Goal: Use online tool/utility

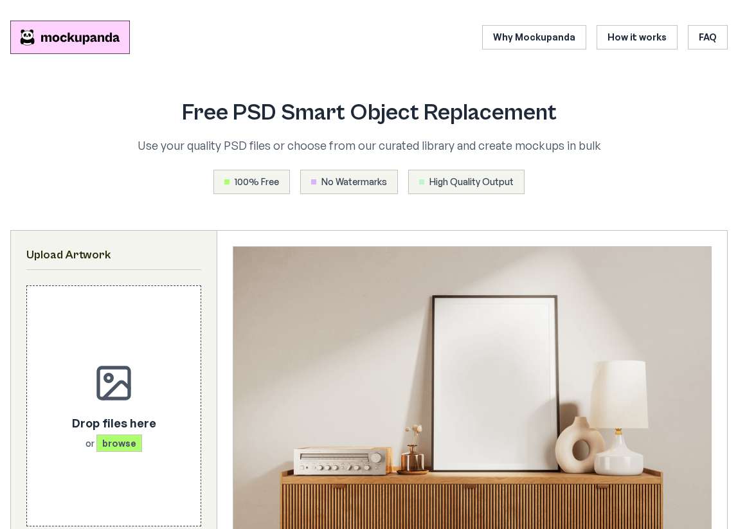
scroll to position [604, 0]
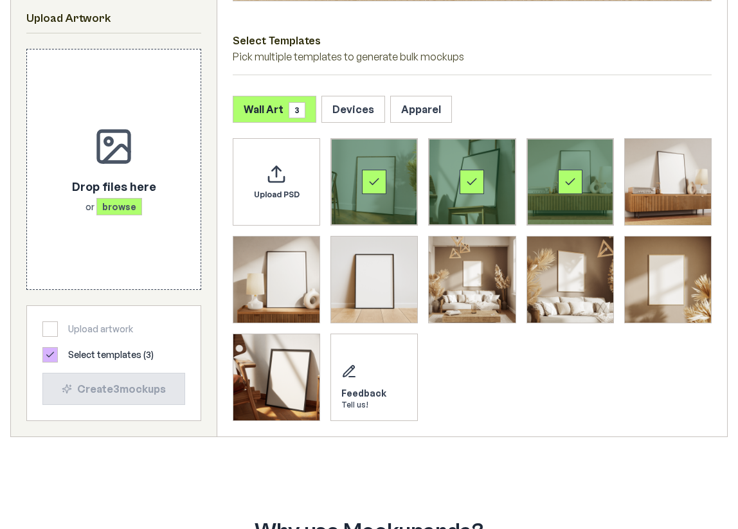
click at [352, 166] on div "Select template Framed Poster" at bounding box center [374, 182] width 86 height 86
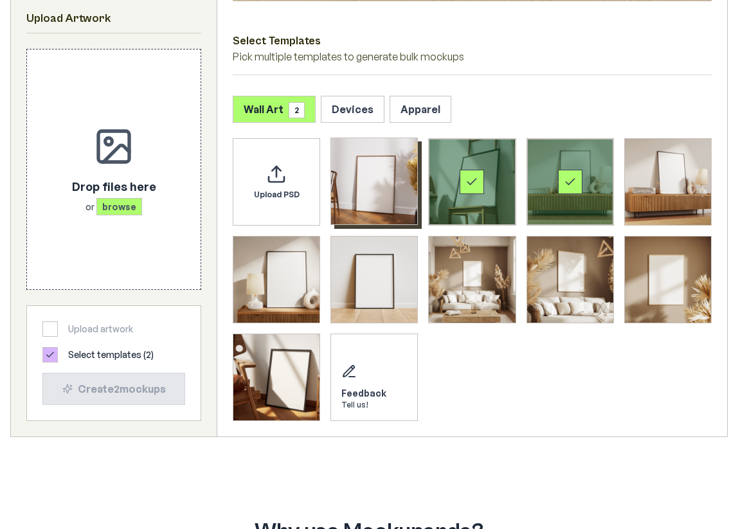
click at [485, 172] on div "Select template Framed Poster 2" at bounding box center [472, 182] width 86 height 86
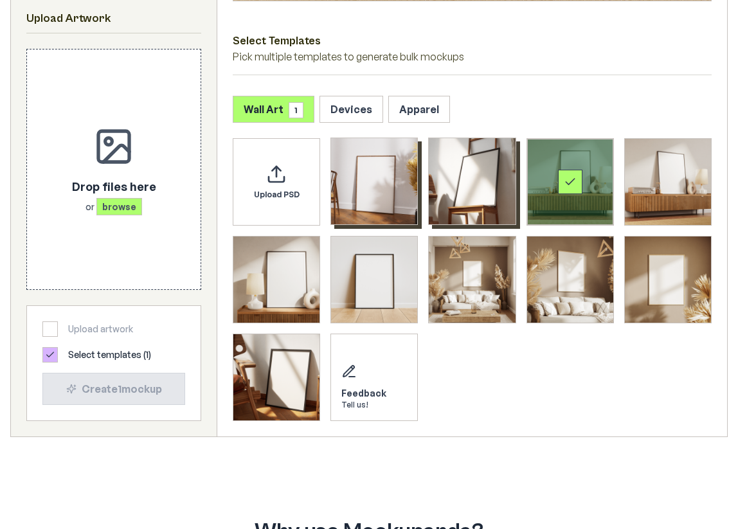
click at [591, 185] on div "Select template Framed Poster 3" at bounding box center [570, 182] width 86 height 86
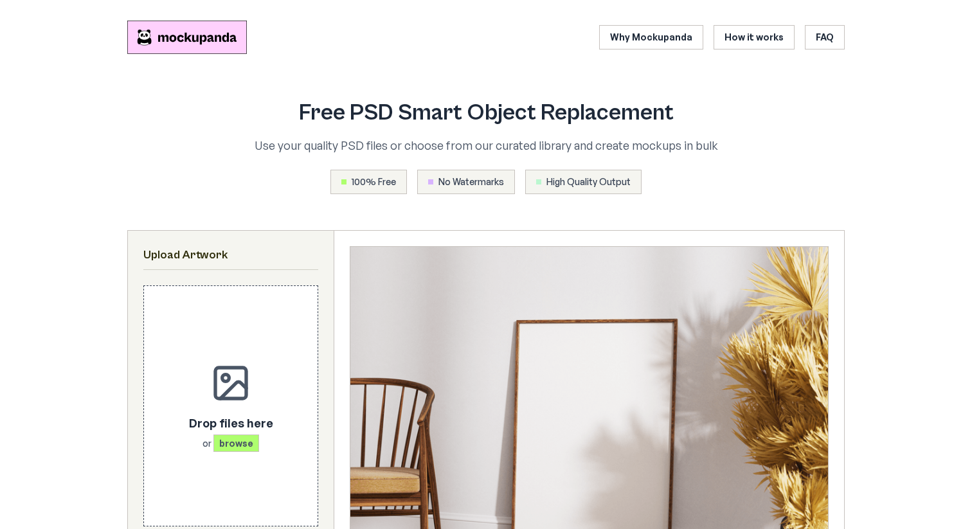
scroll to position [604, 0]
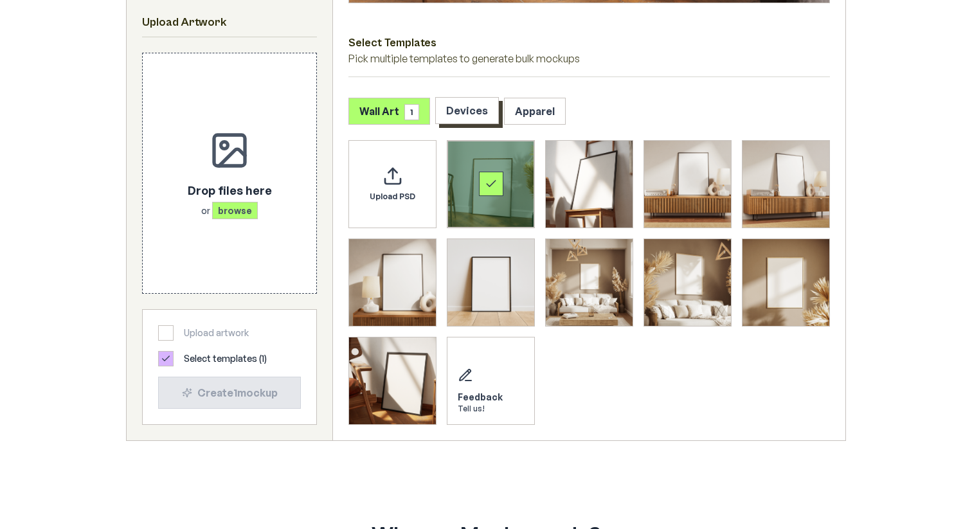
click at [450, 115] on button "Devices" at bounding box center [467, 110] width 64 height 27
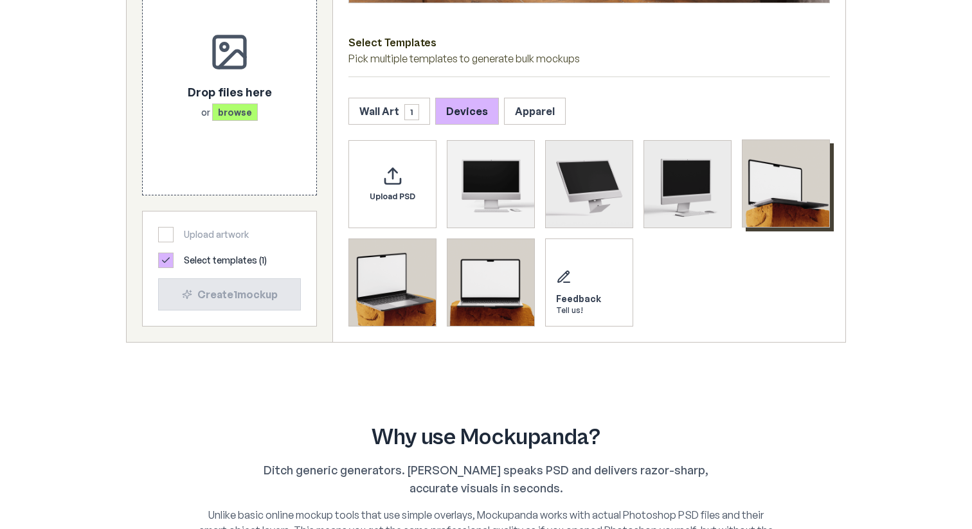
click at [737, 181] on img "Select template MacBook Mockup 1" at bounding box center [785, 183] width 87 height 87
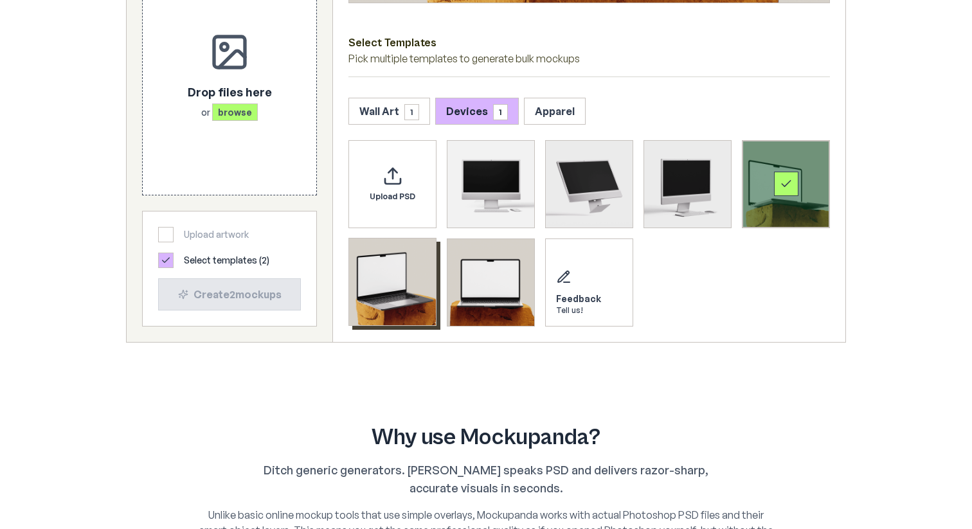
click at [391, 296] on img "Select template MacBook Mockup 2" at bounding box center [392, 281] width 87 height 87
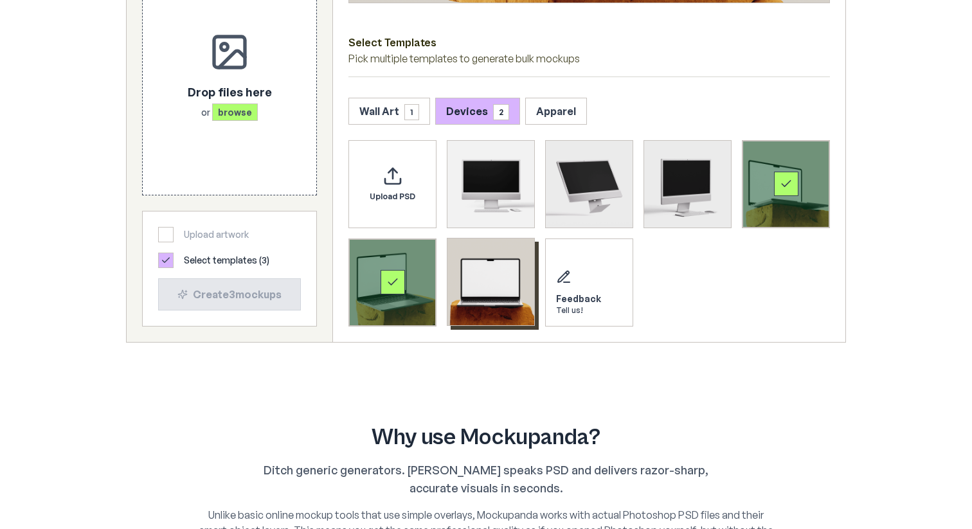
click at [486, 296] on img "Select template MacBook Mockup 3" at bounding box center [490, 281] width 87 height 87
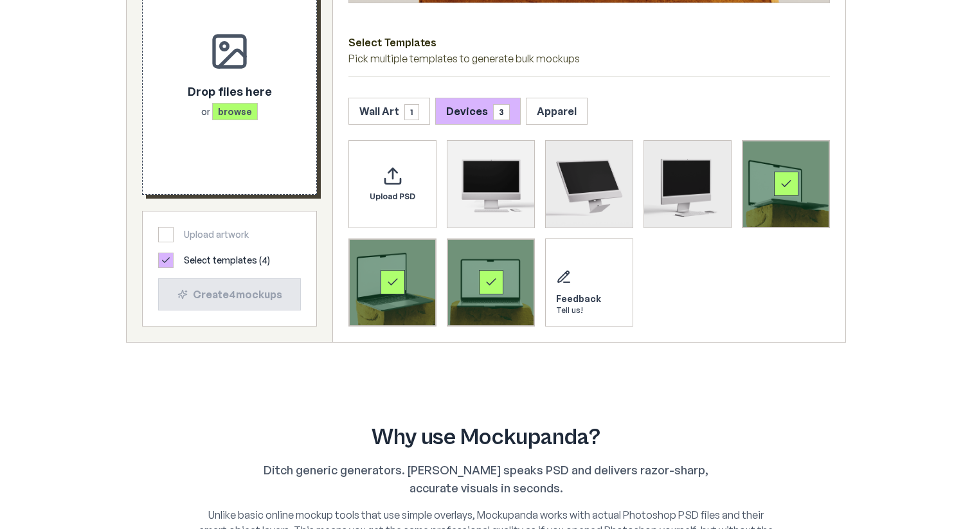
click at [226, 128] on div "Drop files here or browse" at bounding box center [229, 74] width 132 height 199
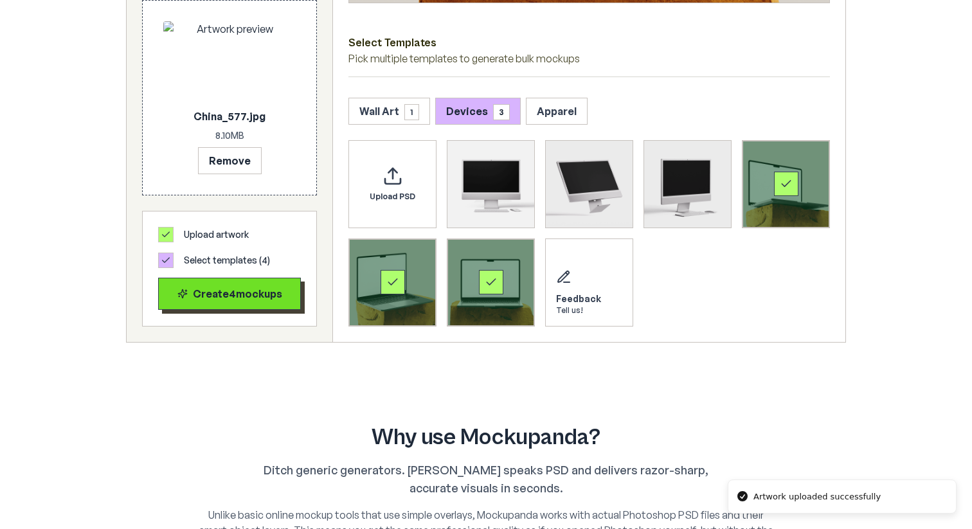
click at [260, 297] on div "Create 4 mockup s" at bounding box center [229, 293] width 121 height 15
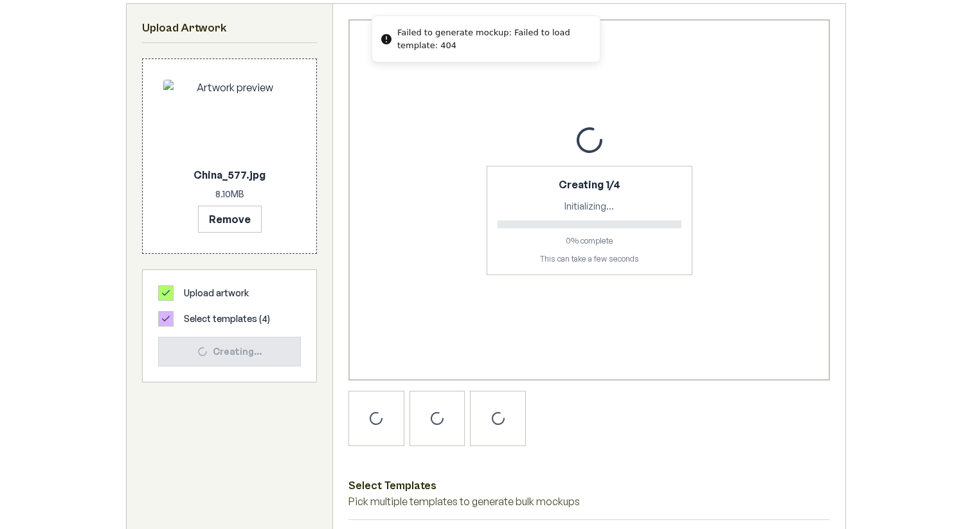
scroll to position [241, 0]
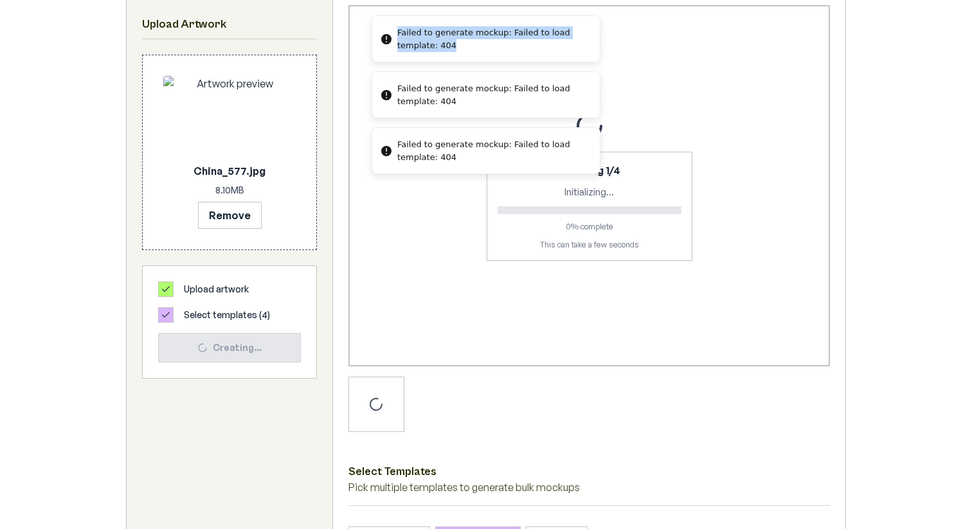
drag, startPoint x: 467, startPoint y: 40, endPoint x: 364, endPoint y: 15, distance: 105.8
click at [397, 26] on div "Failed to generate mockup: Failed to load template: 404" at bounding box center [493, 38] width 192 height 25
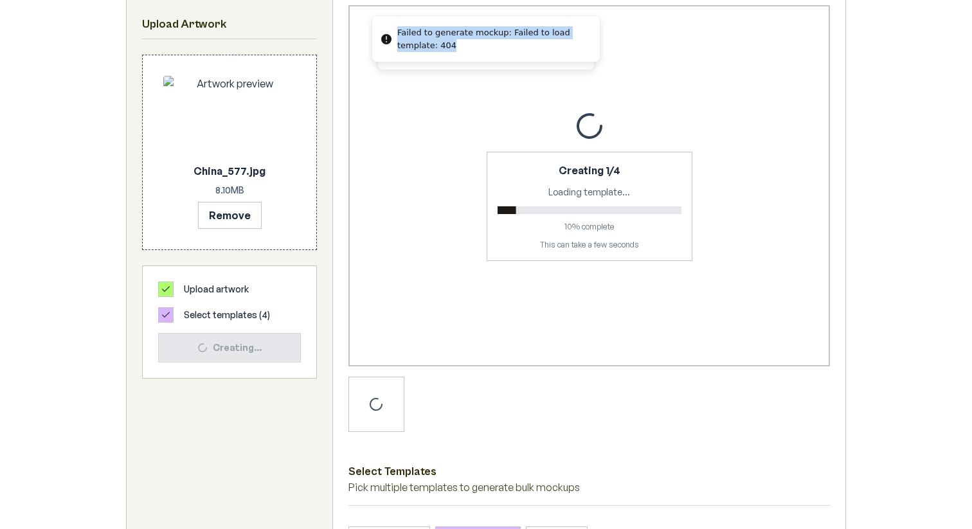
copy div "Failed to generate mockup: Failed to load template: 404"
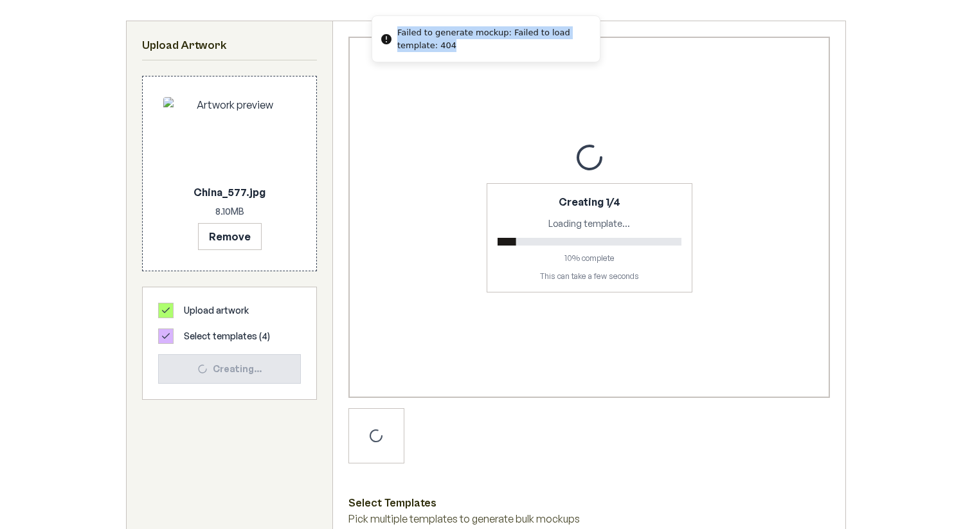
scroll to position [205, 0]
